Goal: Obtain resource: Obtain resource

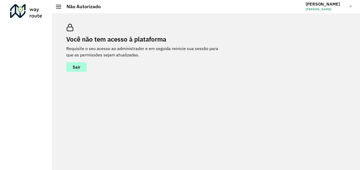
click at [75, 70] on button "Sair" at bounding box center [76, 67] width 20 height 10
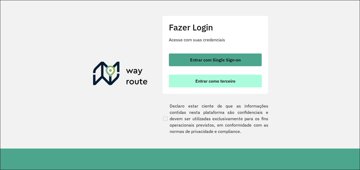
click at [202, 82] on span "Entrar como terceiro" at bounding box center [215, 81] width 40 height 4
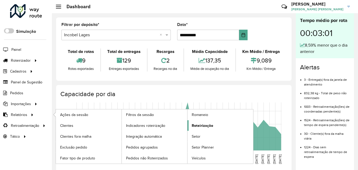
click at [196, 127] on span "Roteirização" at bounding box center [202, 126] width 21 height 6
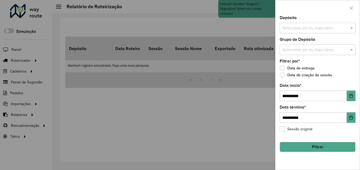
click at [297, 27] on input "text" at bounding box center [315, 28] width 68 height 6
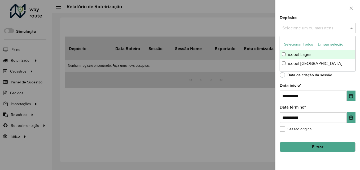
click at [291, 57] on div "Incobel Lages" at bounding box center [317, 54] width 75 height 9
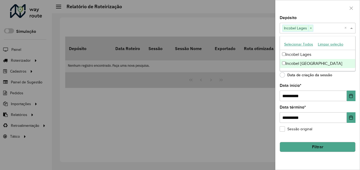
click at [281, 75] on label "Data de criação da sessão" at bounding box center [305, 74] width 52 height 5
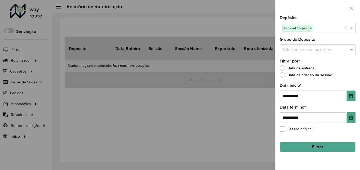
click at [293, 144] on button "Filtrar" at bounding box center [317, 147] width 76 height 10
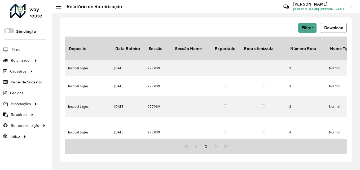
click at [340, 27] on span "Download" at bounding box center [333, 27] width 19 height 5
click at [307, 28] on span "Filtrar" at bounding box center [306, 27] width 11 height 5
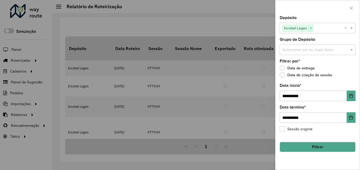
click at [311, 29] on span "×" at bounding box center [310, 28] width 5 height 6
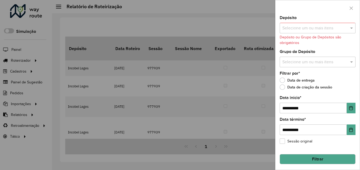
click at [311, 29] on input "text" at bounding box center [315, 28] width 68 height 6
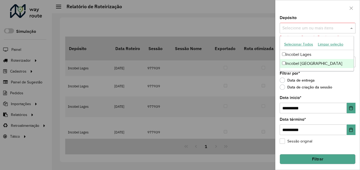
click at [300, 63] on div "Incobel [GEOGRAPHIC_DATA]" at bounding box center [317, 63] width 74 height 9
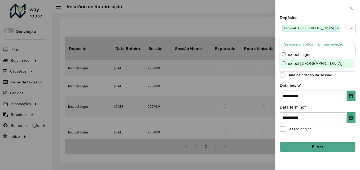
click at [328, 147] on button "Filtrar" at bounding box center [317, 147] width 76 height 10
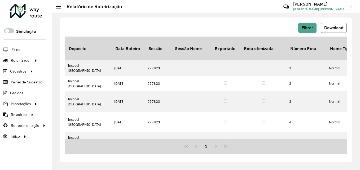
click at [334, 26] on span "Download" at bounding box center [333, 27] width 19 height 5
click at [338, 25] on button "Download" at bounding box center [333, 28] width 26 height 10
